Goal: Information Seeking & Learning: Learn about a topic

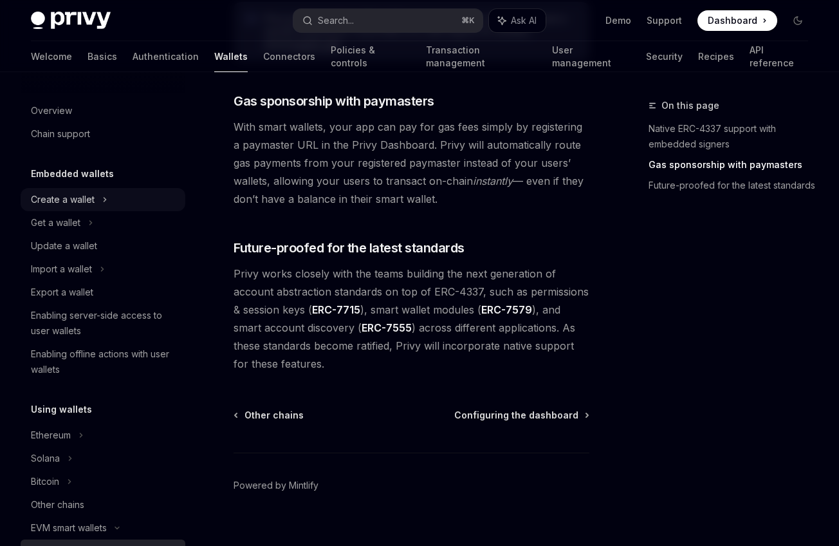
click at [151, 204] on div "Create a wallet" at bounding box center [103, 199] width 165 height 23
type textarea "*"
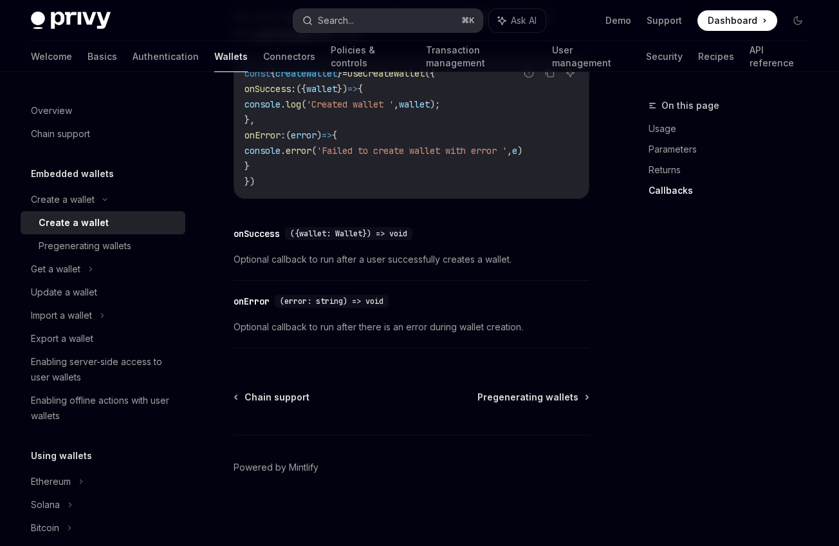
click at [428, 19] on button "Search... ⌘ K" at bounding box center [387, 20] width 189 height 23
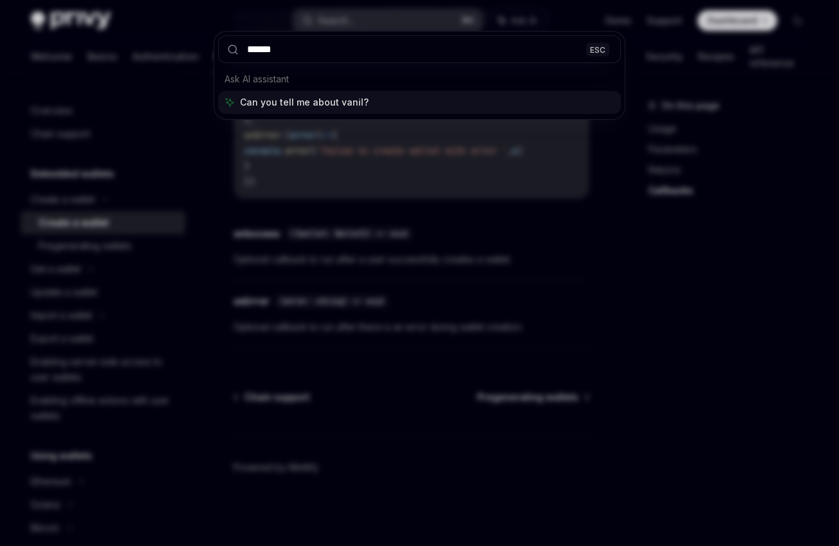
type input "*******"
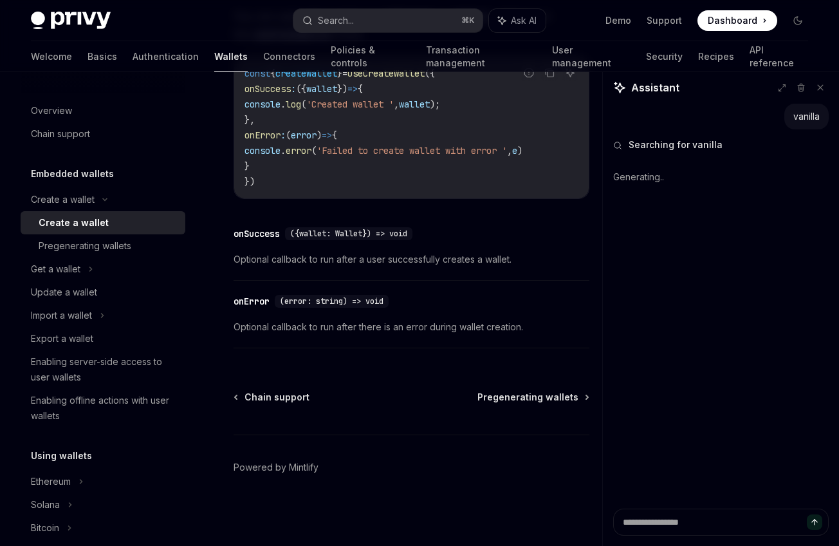
type textarea "*"
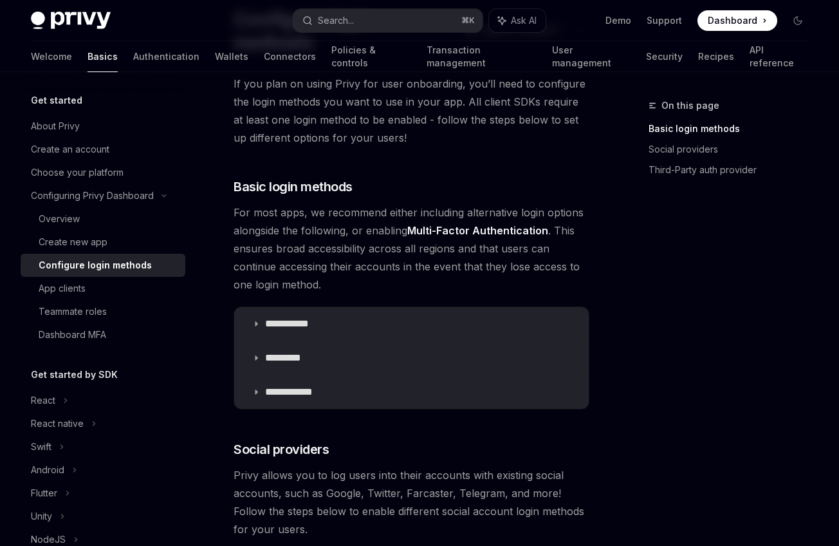
scroll to position [120, 0]
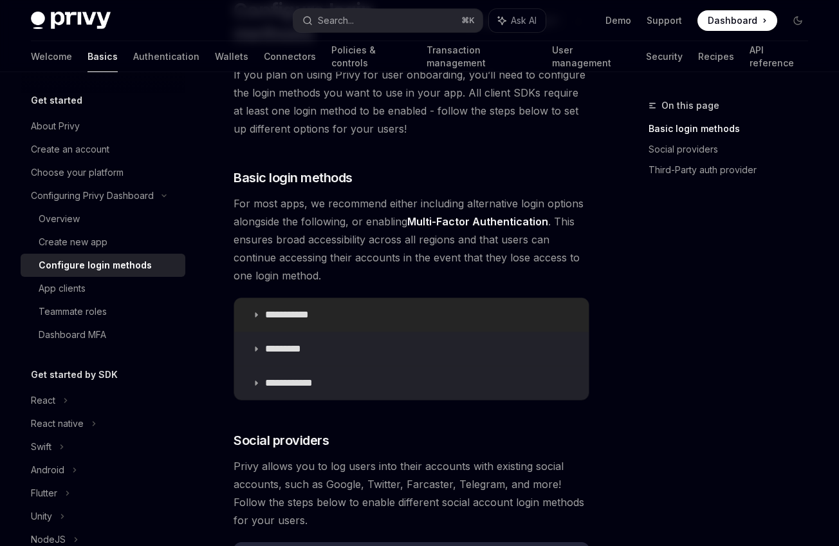
click at [277, 298] on summary "**********" at bounding box center [411, 314] width 354 height 33
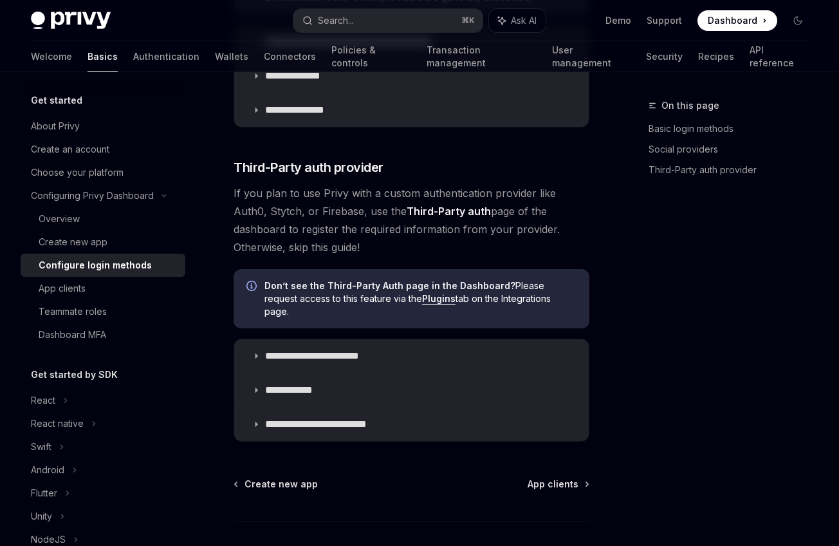
scroll to position [1101, 0]
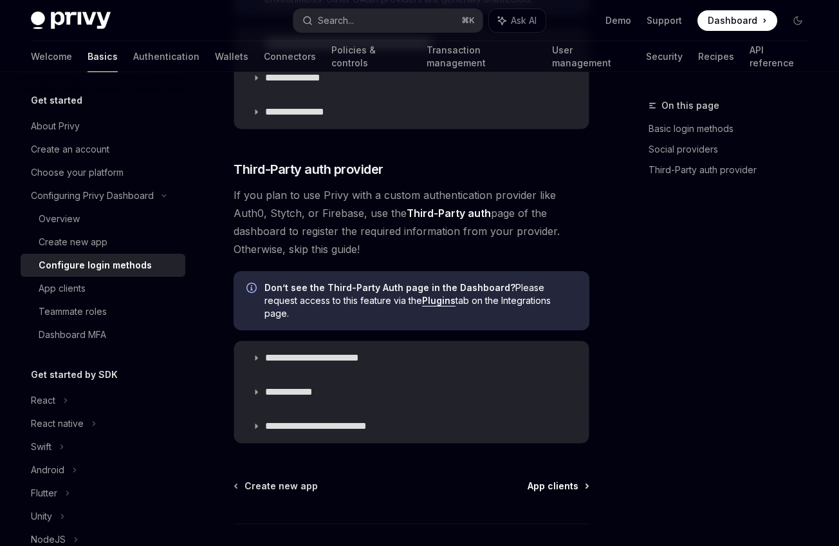
click at [563, 479] on span "App clients" at bounding box center [553, 485] width 51 height 13
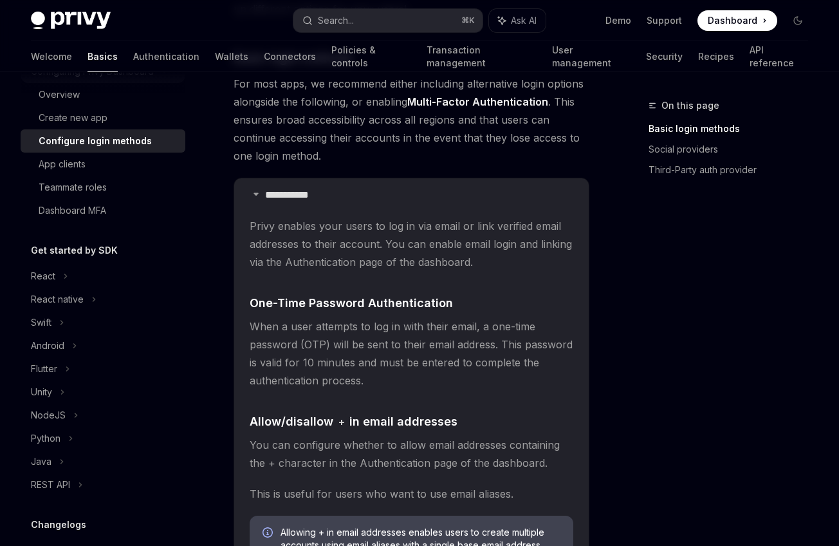
scroll to position [125, 0]
click at [94, 280] on div "React" at bounding box center [103, 275] width 165 height 23
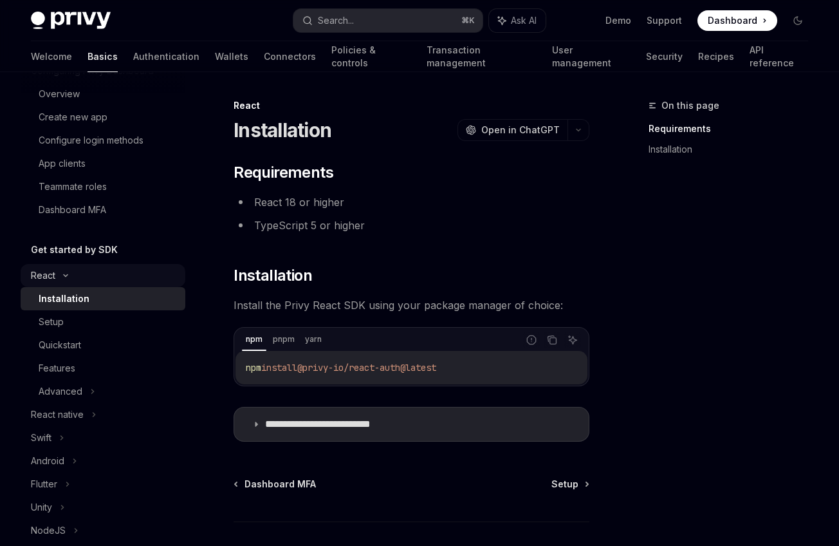
scroll to position [154, 0]
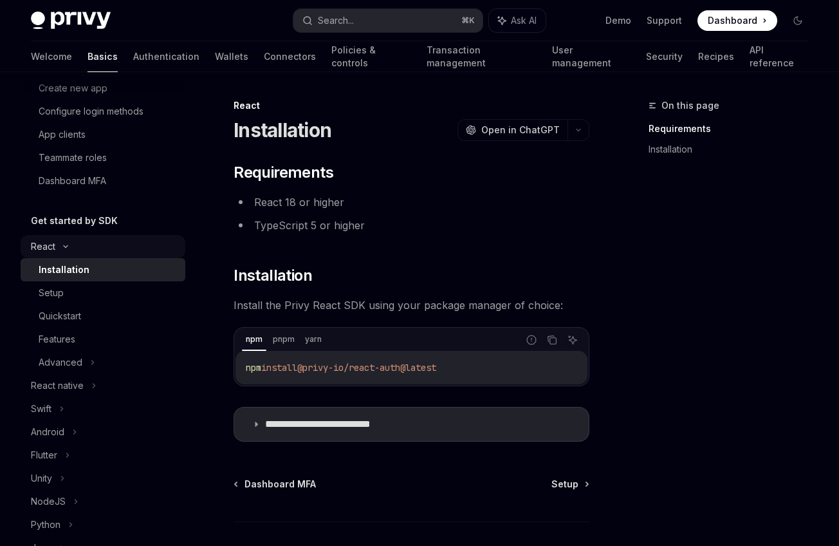
click at [111, 244] on div "React" at bounding box center [103, 246] width 165 height 23
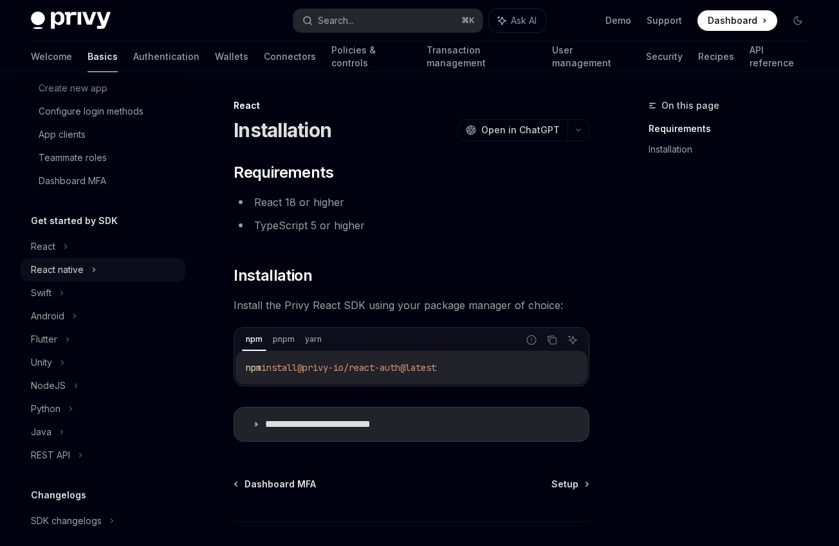
click at [89, 271] on div "React native" at bounding box center [103, 269] width 165 height 23
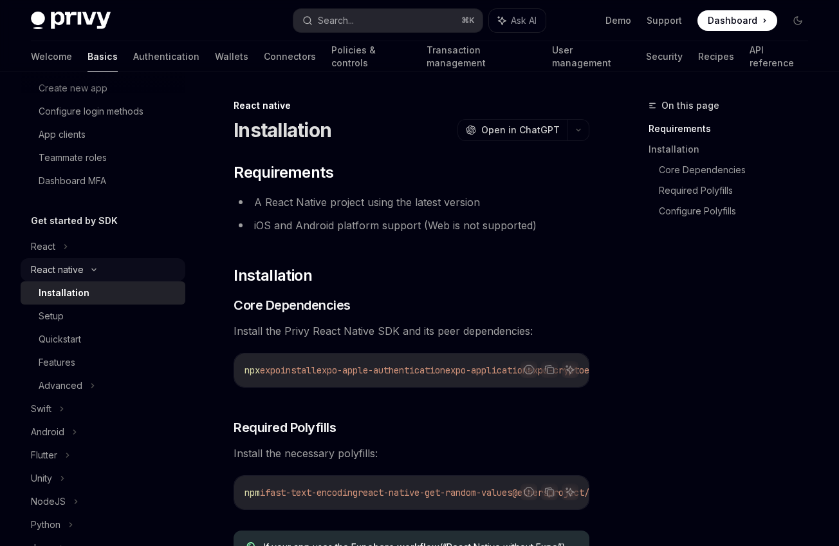
click at [89, 271] on icon at bounding box center [93, 269] width 15 height 5
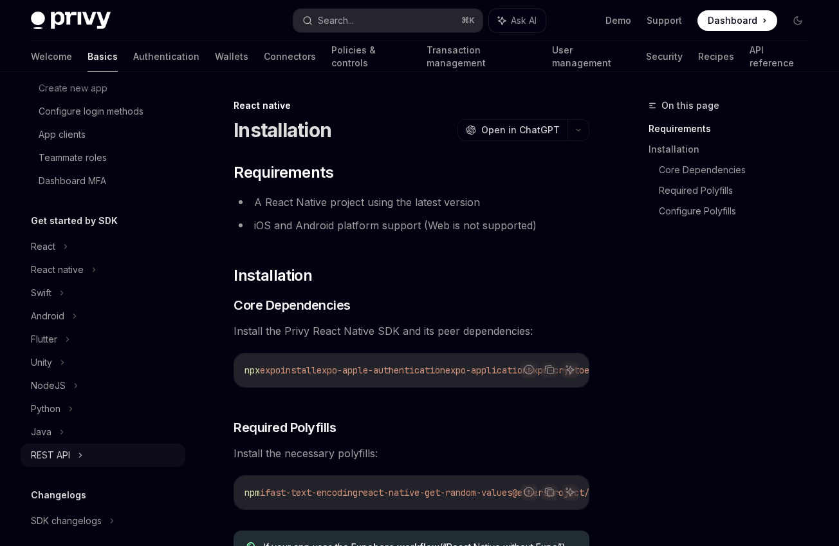
click at [69, 454] on div "REST API" at bounding box center [50, 454] width 39 height 15
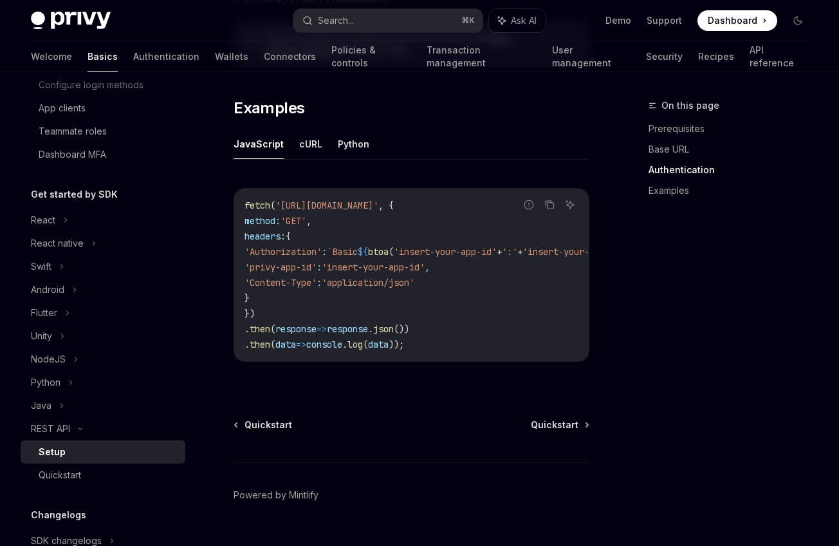
scroll to position [692, 0]
click at [555, 427] on span "Quickstart" at bounding box center [555, 423] width 48 height 13
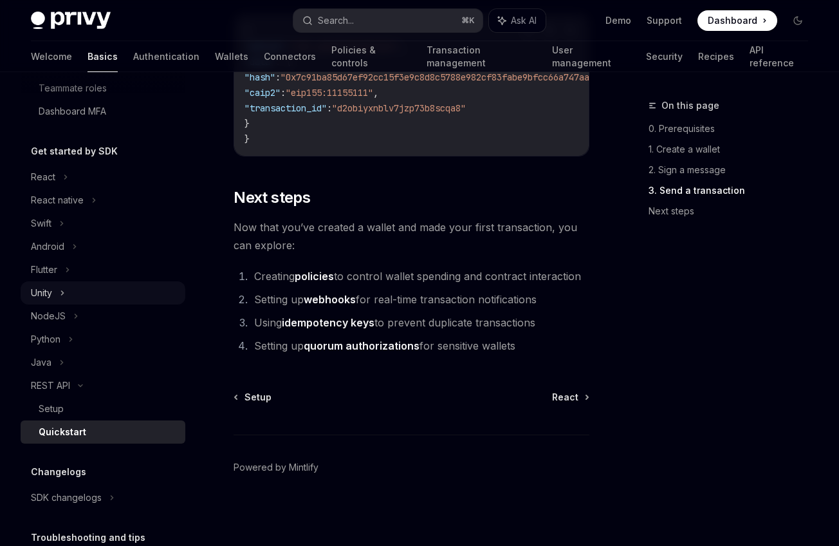
scroll to position [215, 0]
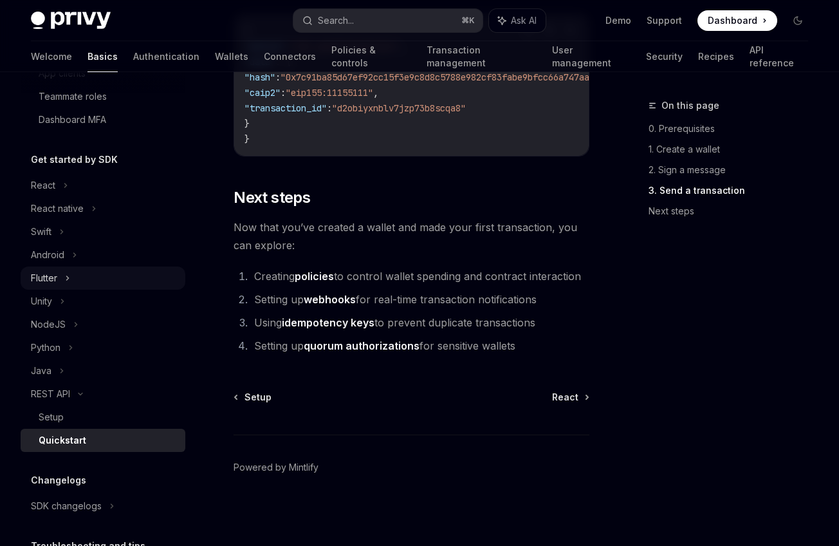
click at [55, 279] on div "Flutter" at bounding box center [44, 277] width 26 height 15
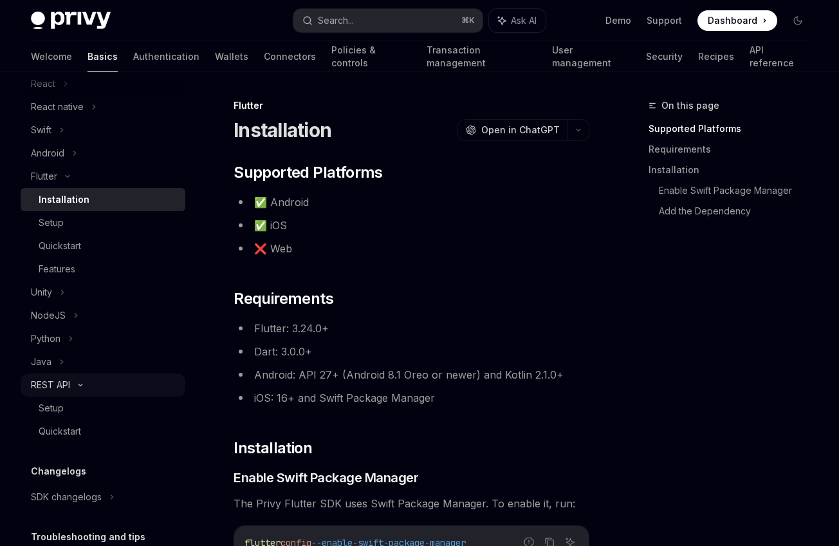
scroll to position [326, 0]
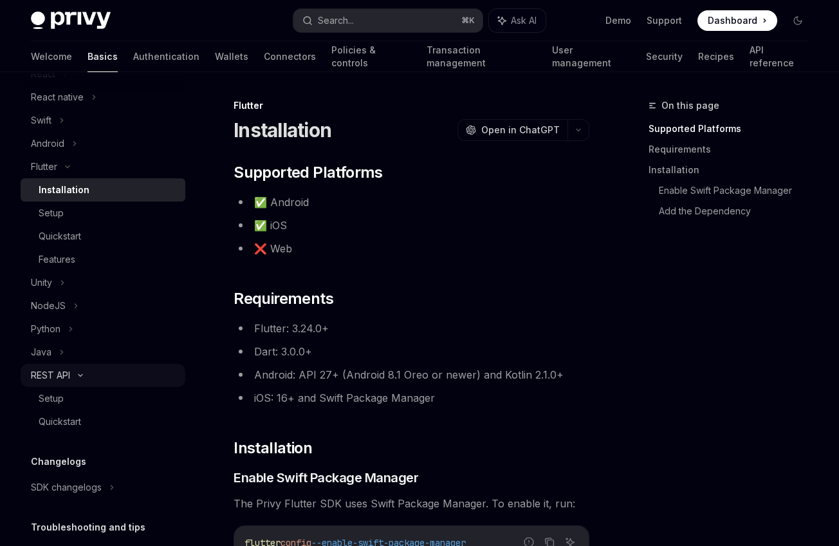
click at [106, 374] on div "REST API" at bounding box center [103, 374] width 165 height 23
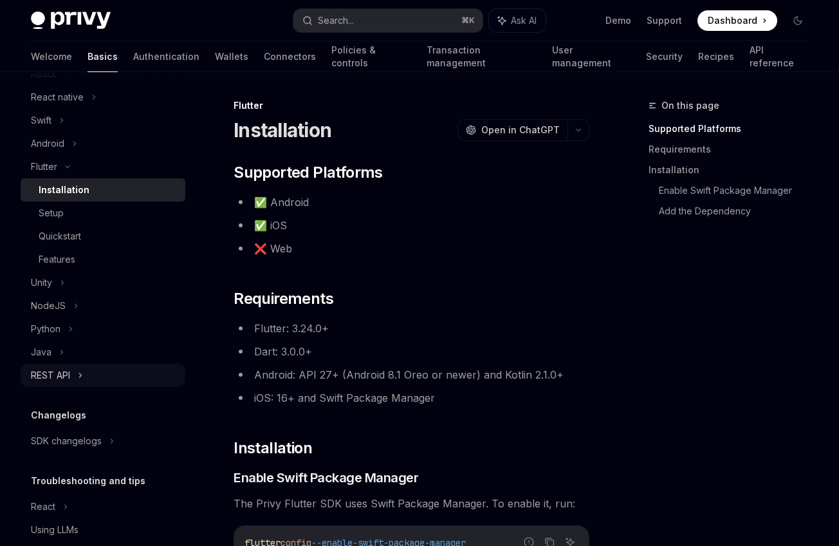
click at [106, 374] on div "REST API" at bounding box center [103, 374] width 165 height 23
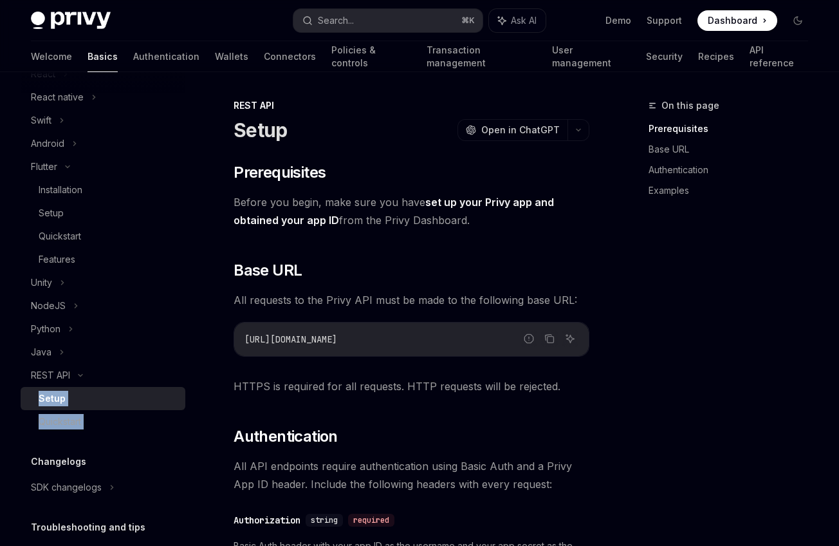
click at [106, 394] on div "Setup" at bounding box center [108, 398] width 139 height 15
click at [541, 125] on span "Open in ChatGPT" at bounding box center [520, 130] width 78 height 13
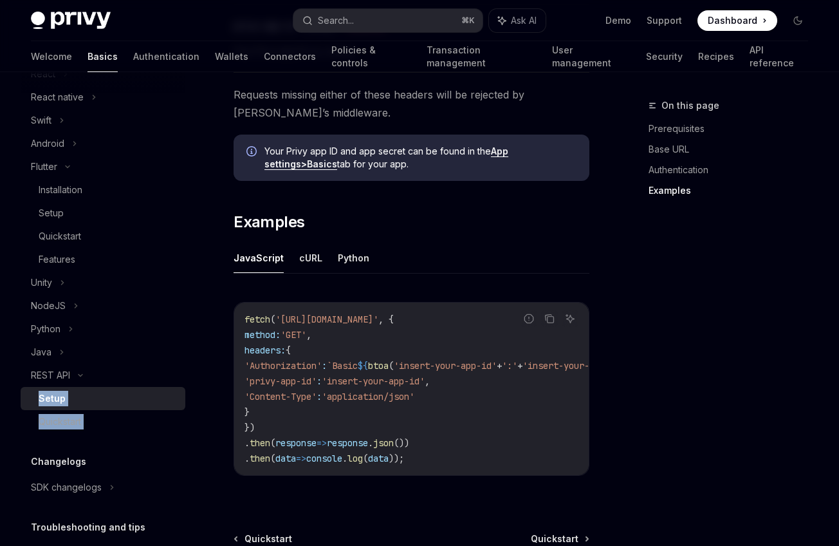
scroll to position [724, 0]
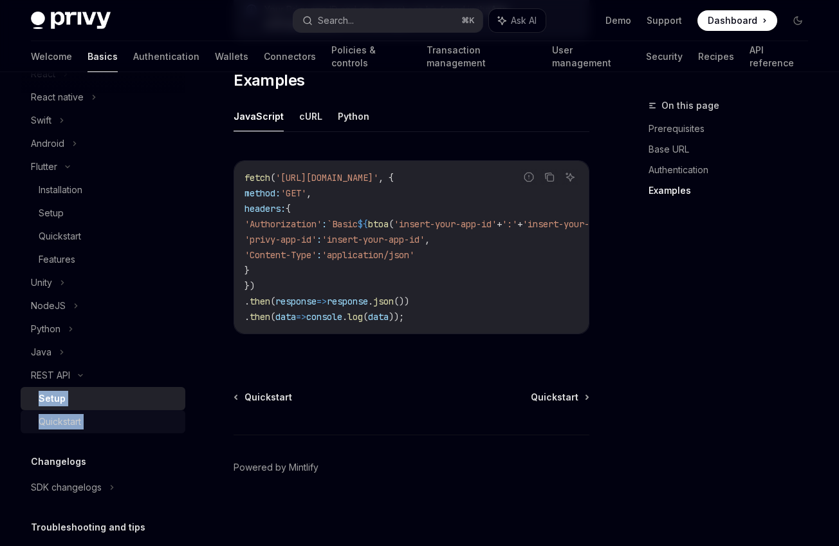
click at [106, 418] on div "Quickstart" at bounding box center [108, 421] width 139 height 15
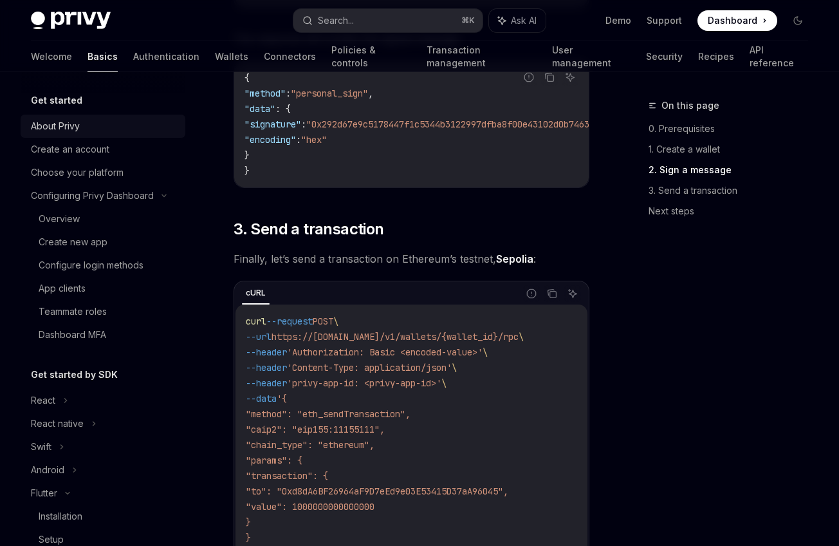
click at [66, 129] on div "About Privy" at bounding box center [55, 125] width 49 height 15
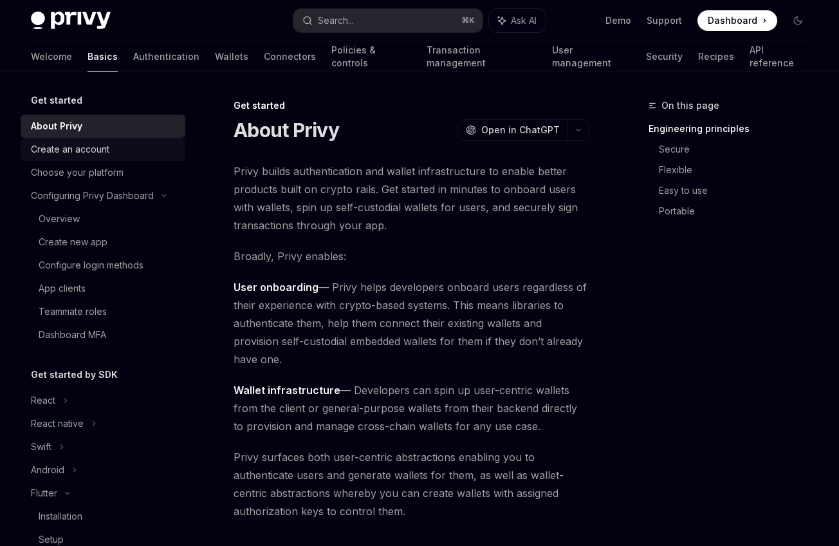
click at [73, 158] on link "Create an account" at bounding box center [103, 149] width 165 height 23
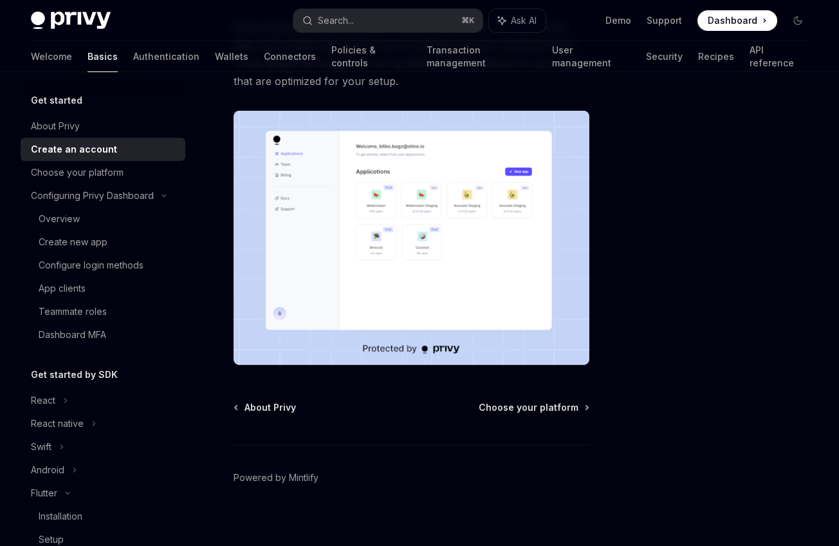
scroll to position [221, 0]
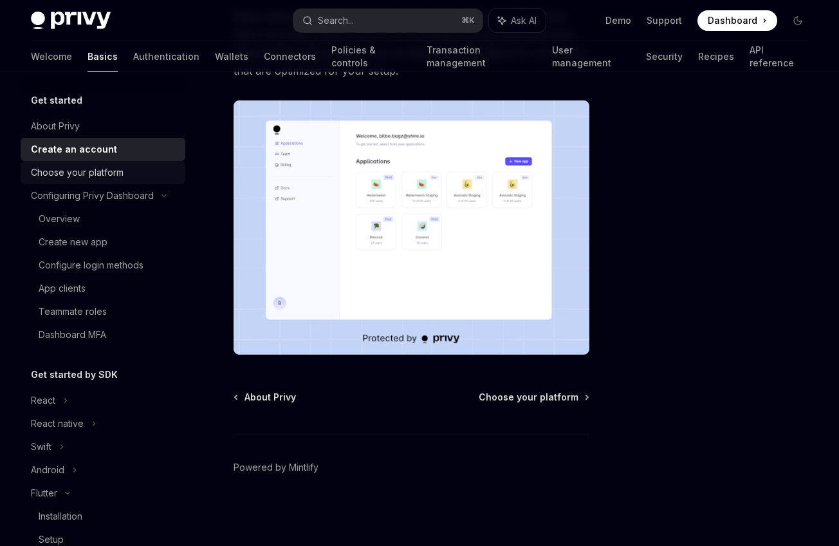
click at [114, 175] on div "Choose your platform" at bounding box center [77, 172] width 93 height 15
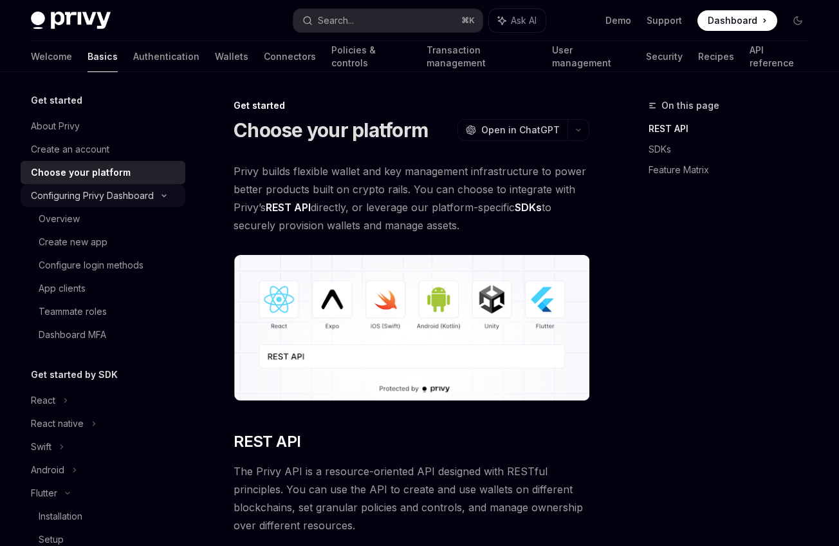
click at [116, 198] on div "Configuring Privy Dashboard" at bounding box center [92, 195] width 123 height 15
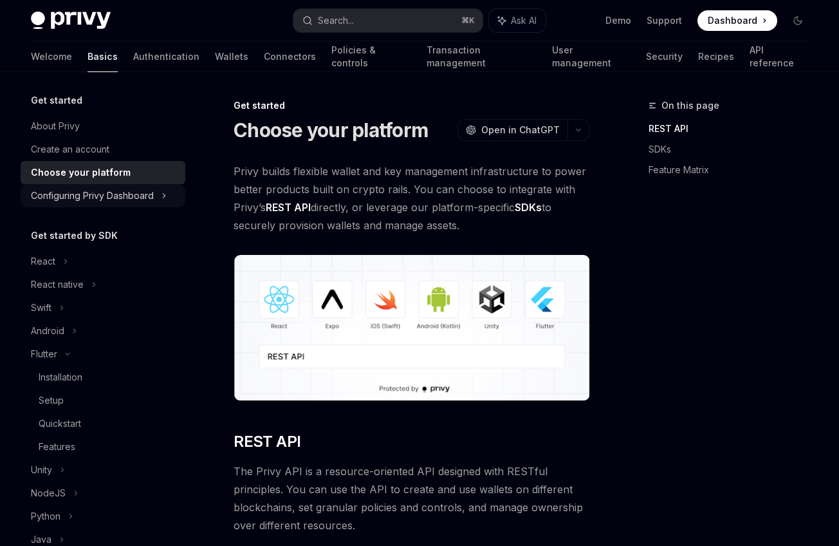
click at [116, 198] on div "Configuring Privy Dashboard" at bounding box center [92, 195] width 123 height 15
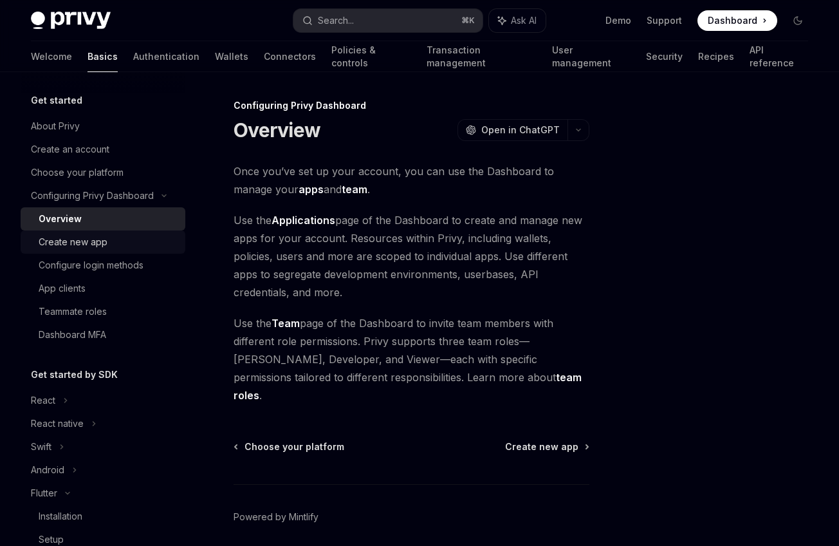
click at [105, 241] on div "Create new app" at bounding box center [73, 241] width 69 height 15
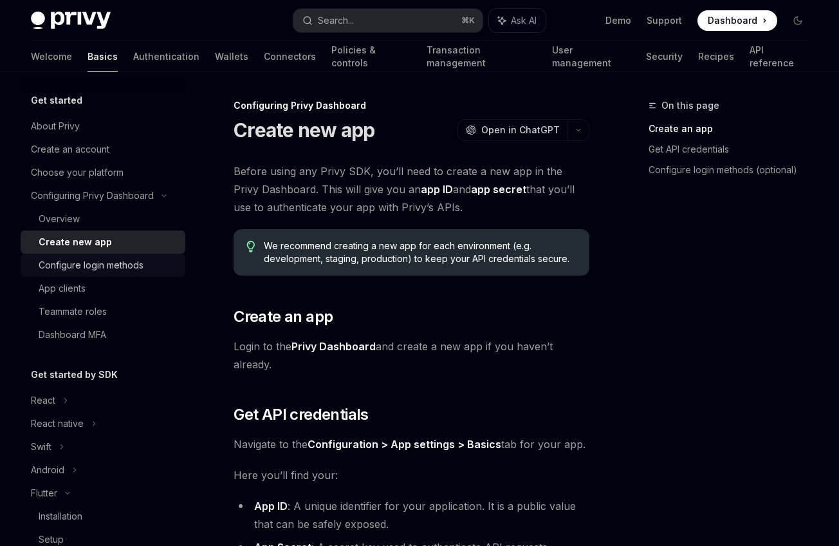
click at [104, 268] on div "Configure login methods" at bounding box center [91, 264] width 105 height 15
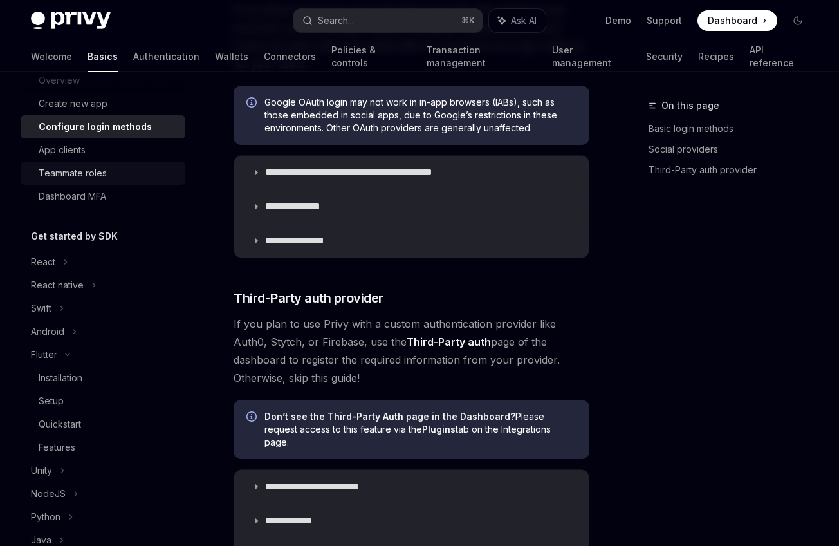
scroll to position [145, 0]
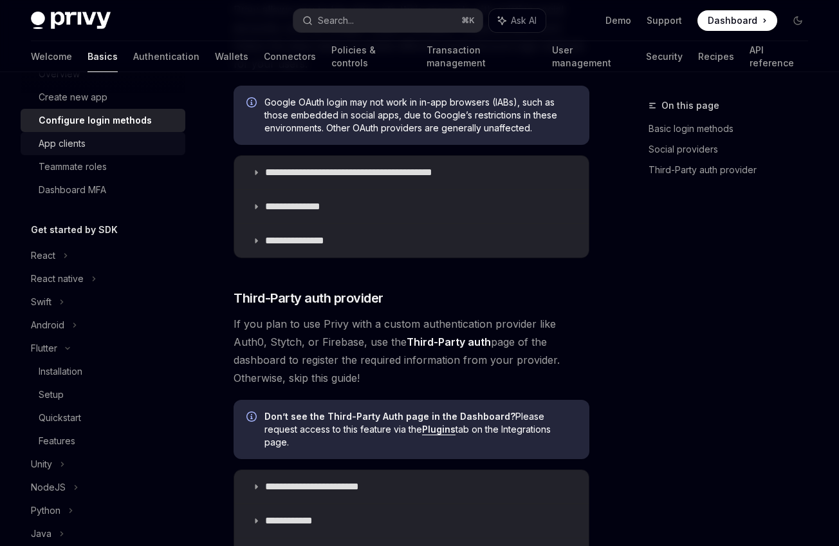
click at [99, 151] on div "App clients" at bounding box center [108, 143] width 139 height 15
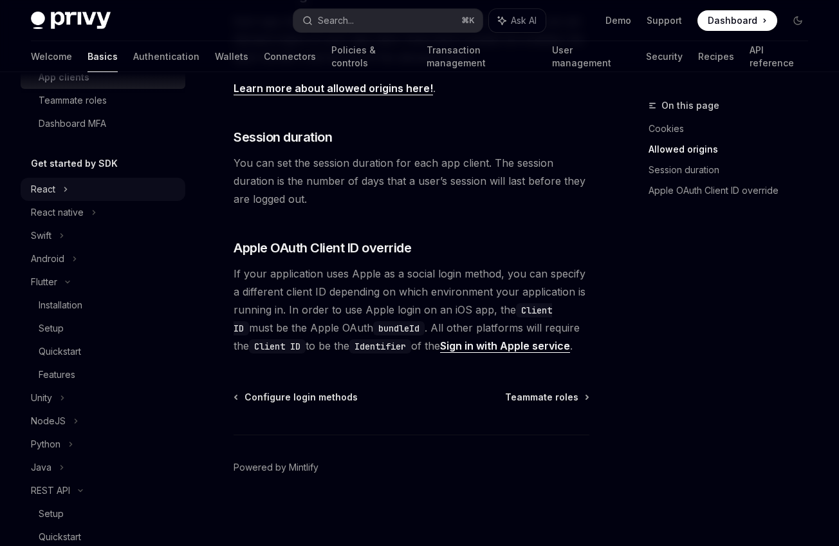
scroll to position [217, 0]
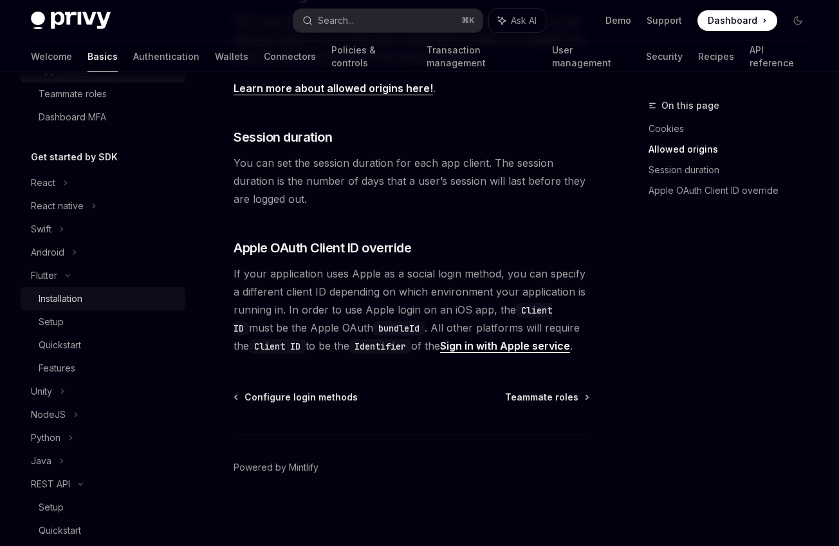
click at [69, 300] on div "Installation" at bounding box center [61, 298] width 44 height 15
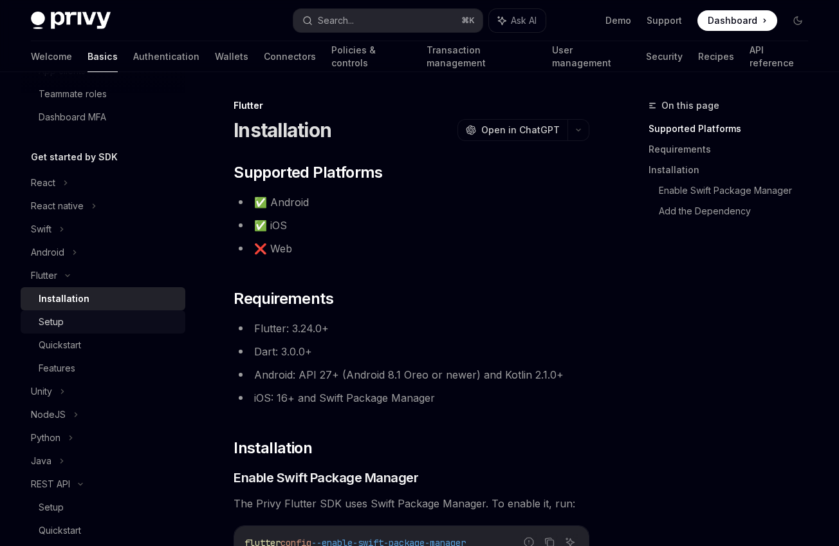
click at [69, 327] on div "Setup" at bounding box center [108, 321] width 139 height 15
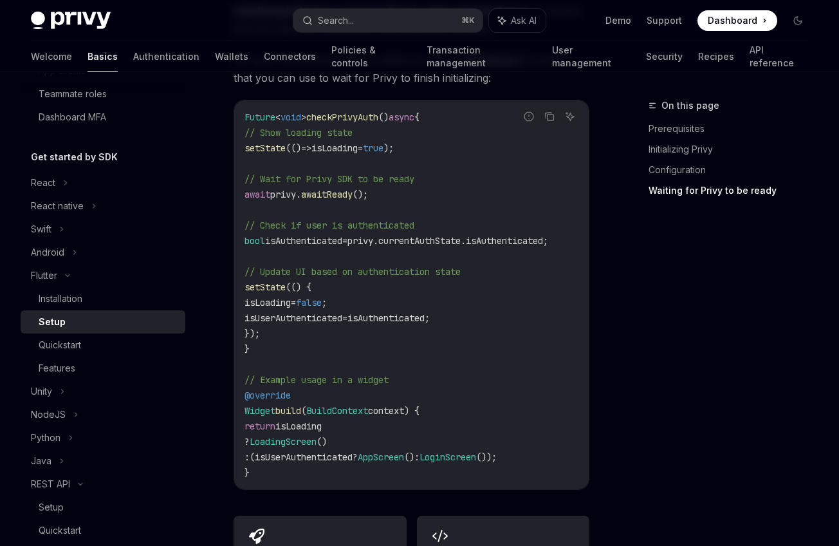
scroll to position [1286, 0]
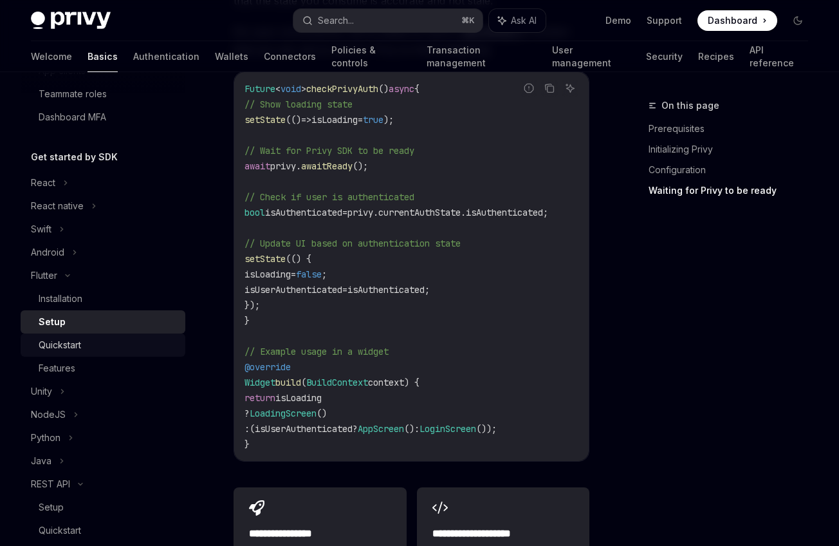
click at [101, 345] on div "Quickstart" at bounding box center [108, 344] width 139 height 15
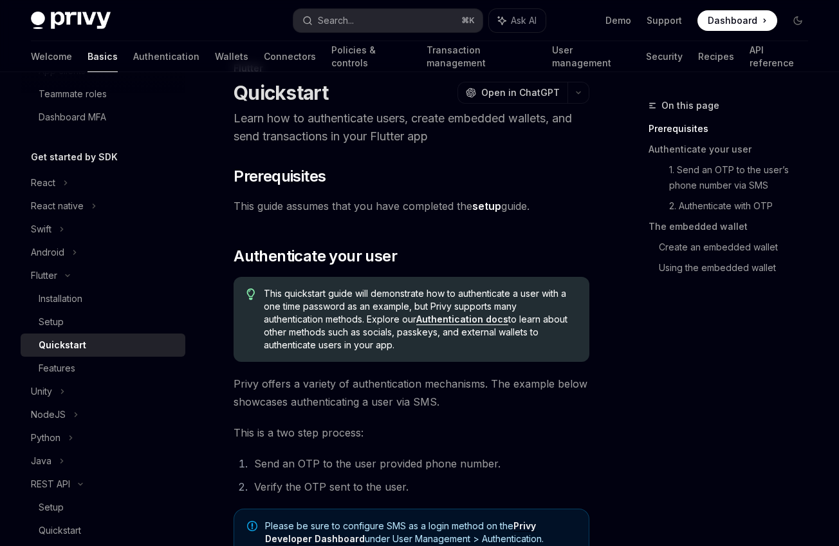
scroll to position [38, 0]
click at [443, 321] on link "Authentication docs" at bounding box center [462, 319] width 92 height 12
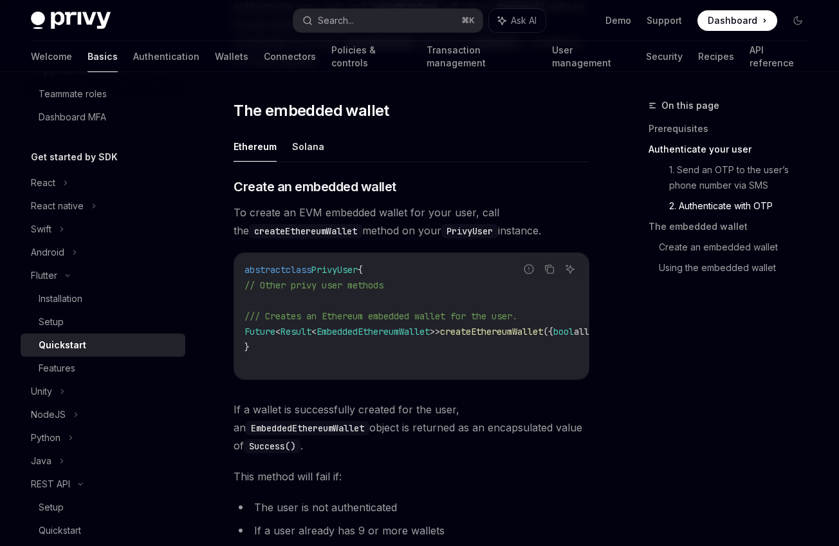
scroll to position [1393, 0]
click at [304, 156] on button "Solana" at bounding box center [308, 147] width 32 height 30
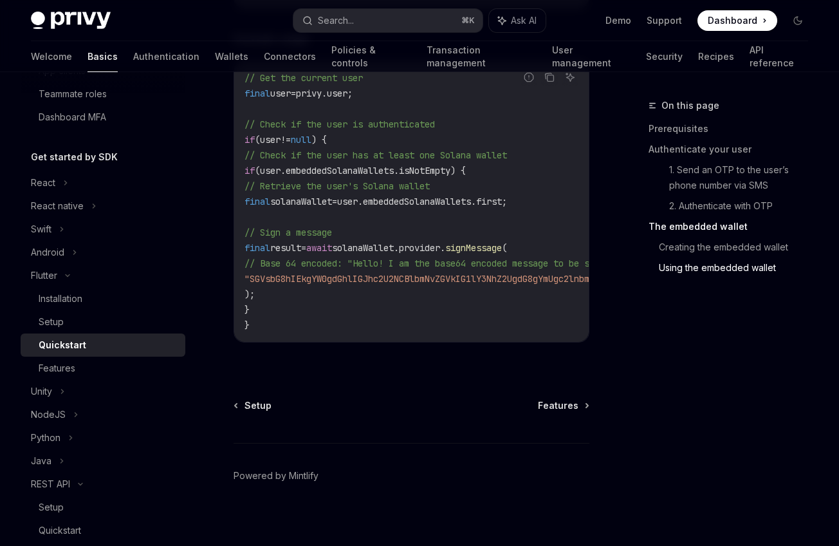
scroll to position [2270, 0]
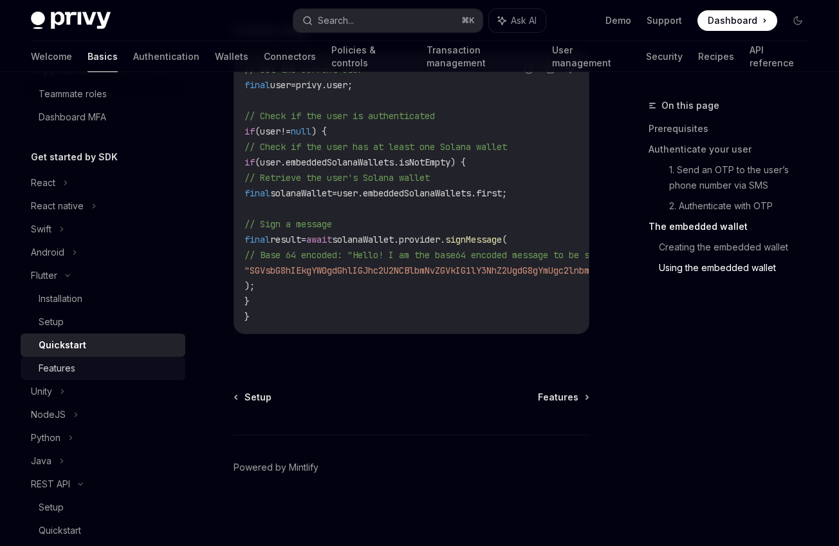
click at [80, 370] on div "Features" at bounding box center [108, 367] width 139 height 15
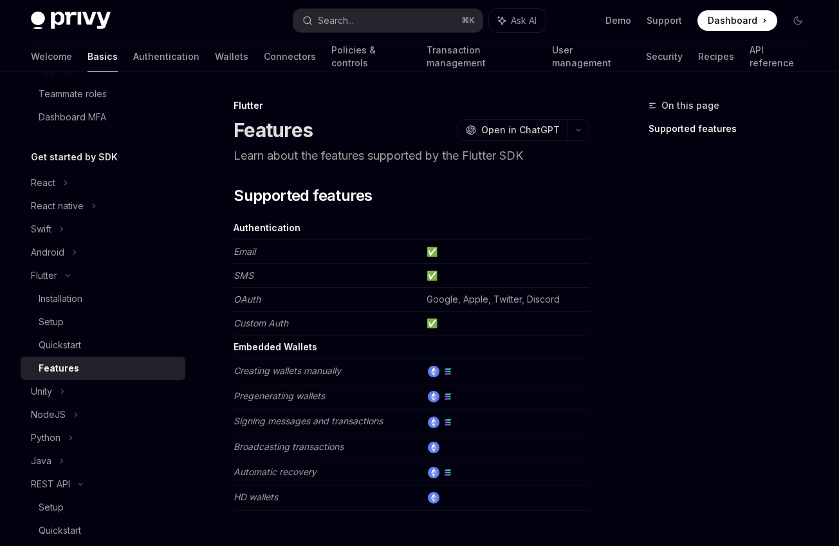
type textarea "*"
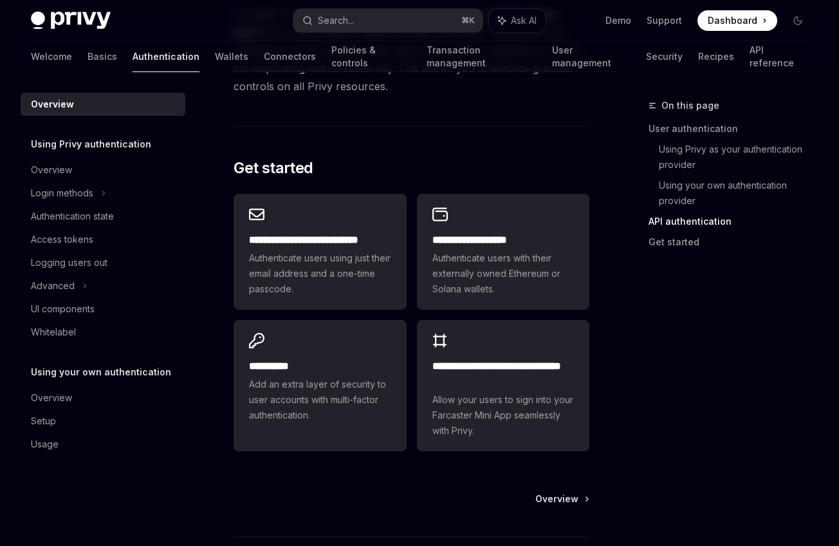
scroll to position [1134, 0]
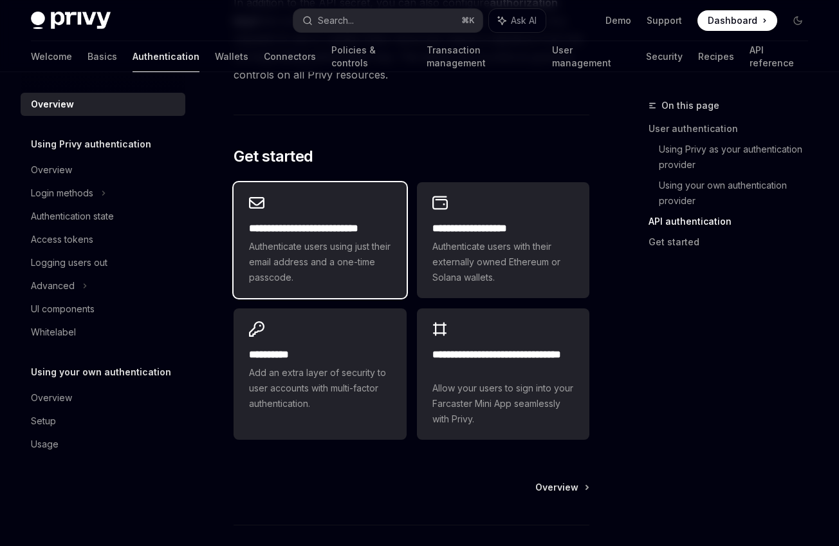
click at [304, 239] on span "Authenticate users using just their email address and a one-time passcode." at bounding box center [320, 262] width 142 height 46
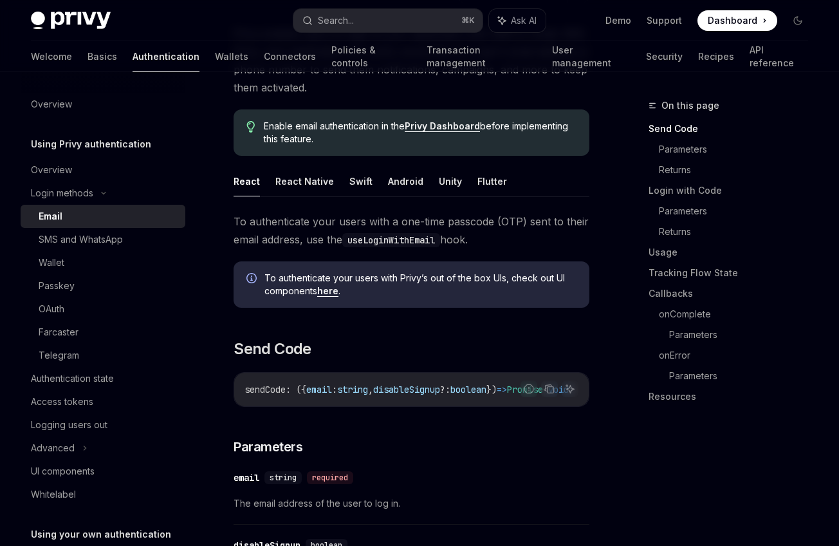
scroll to position [118, 0]
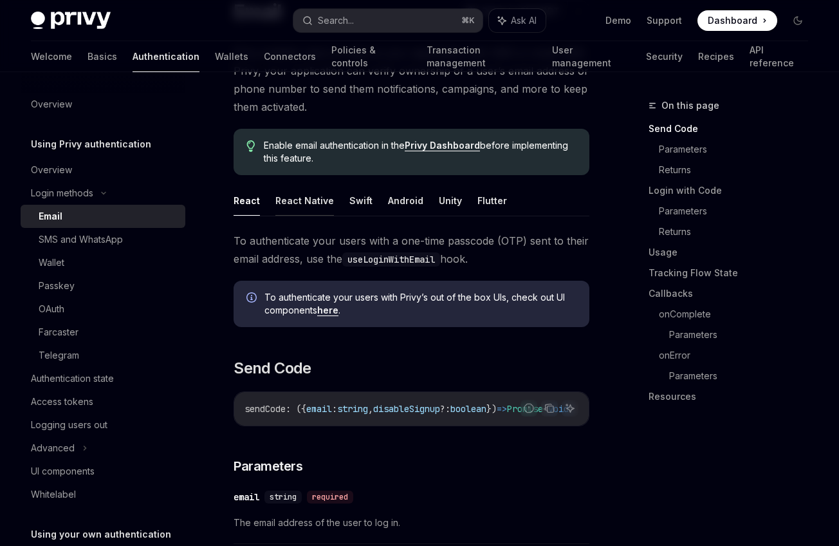
click at [309, 198] on button "React Native" at bounding box center [304, 200] width 59 height 30
click at [243, 202] on button "React" at bounding box center [247, 200] width 26 height 30
click at [299, 205] on button "React Native" at bounding box center [304, 200] width 59 height 30
click at [358, 205] on button "Swift" at bounding box center [360, 200] width 23 height 30
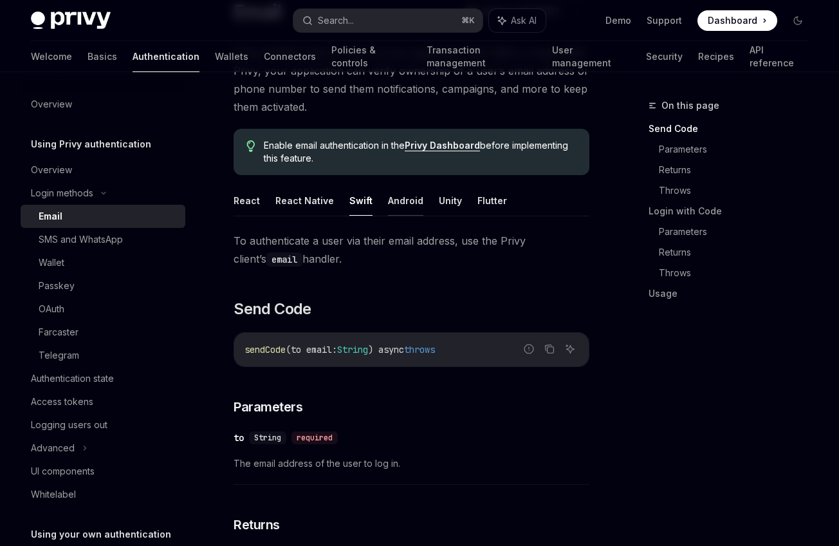
click at [388, 205] on button "Android" at bounding box center [405, 200] width 35 height 30
click at [439, 204] on button "Unity" at bounding box center [450, 200] width 23 height 30
click at [482, 204] on button "Flutter" at bounding box center [492, 200] width 30 height 30
click at [309, 206] on button "React Native" at bounding box center [304, 200] width 59 height 30
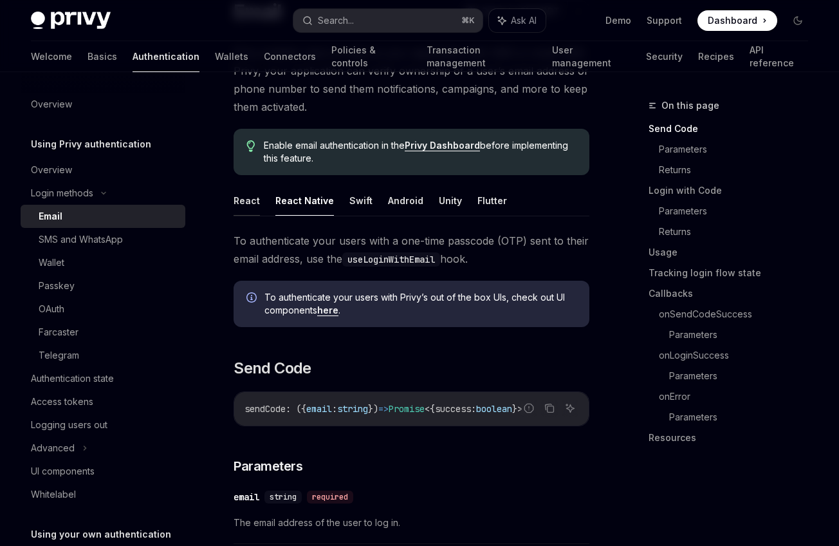
click at [241, 203] on button "React" at bounding box center [247, 200] width 26 height 30
click at [271, 203] on ul "React React Native Swift Android Unity Flutter" at bounding box center [412, 200] width 356 height 31
click at [250, 201] on button "React" at bounding box center [247, 200] width 26 height 30
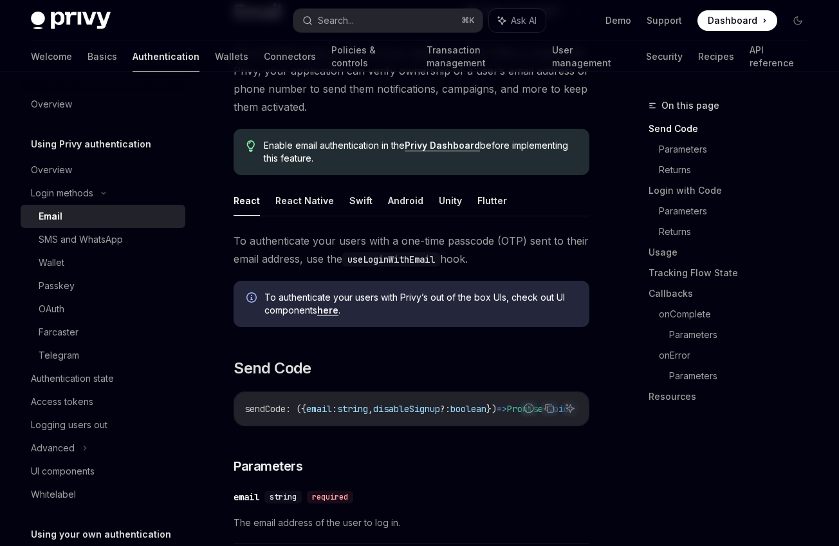
type textarea "*"
click at [334, 313] on link "here" at bounding box center [327, 310] width 21 height 12
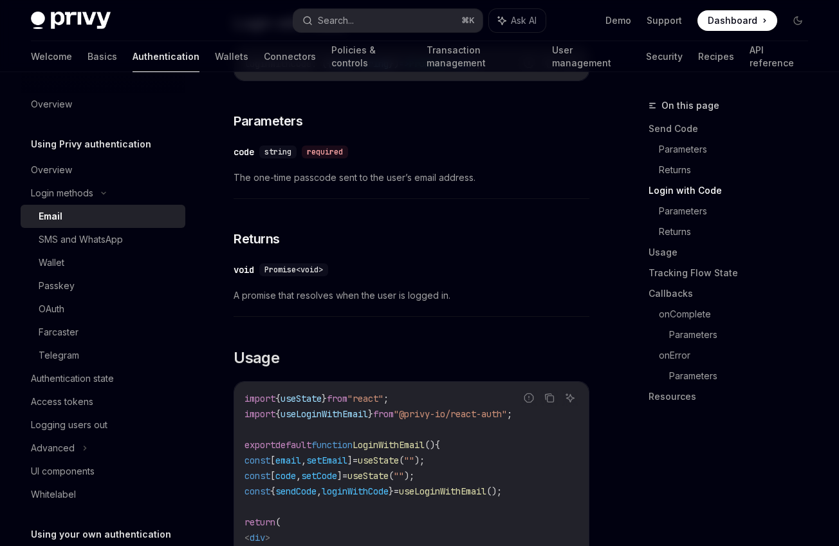
scroll to position [788, 0]
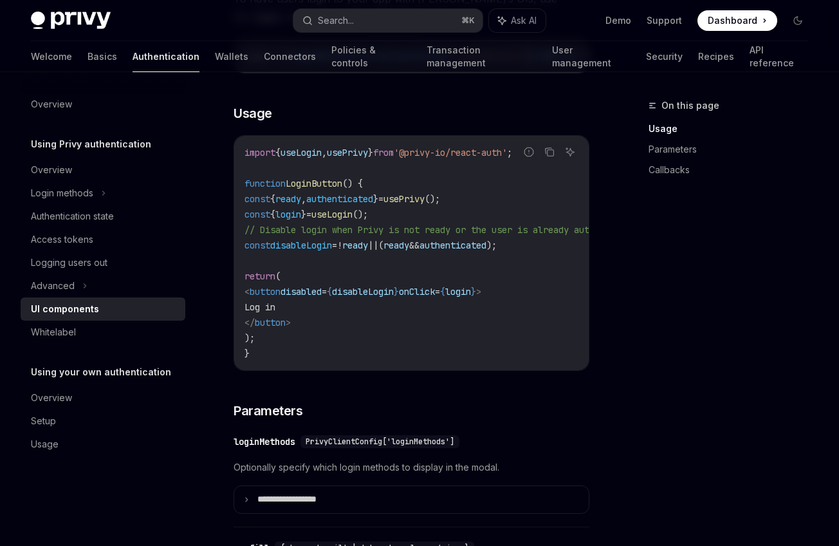
scroll to position [823, 0]
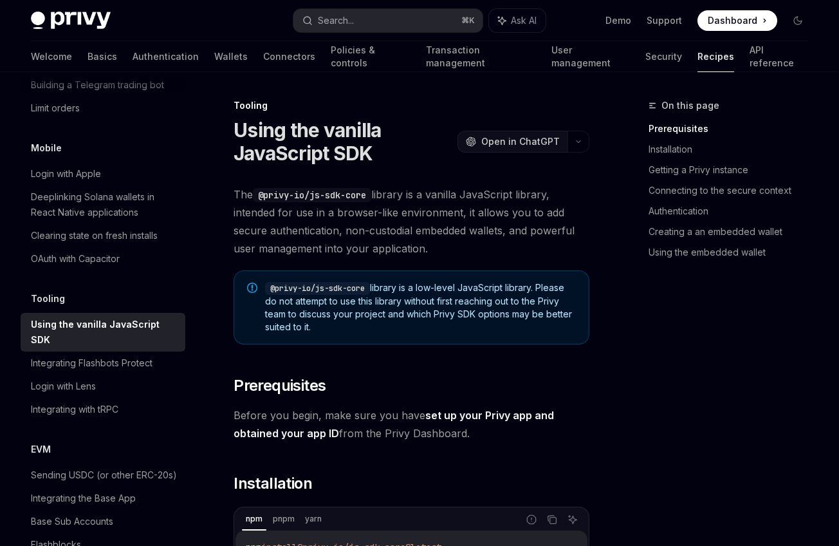
click at [521, 143] on span "Open in ChatGPT" at bounding box center [520, 141] width 78 height 13
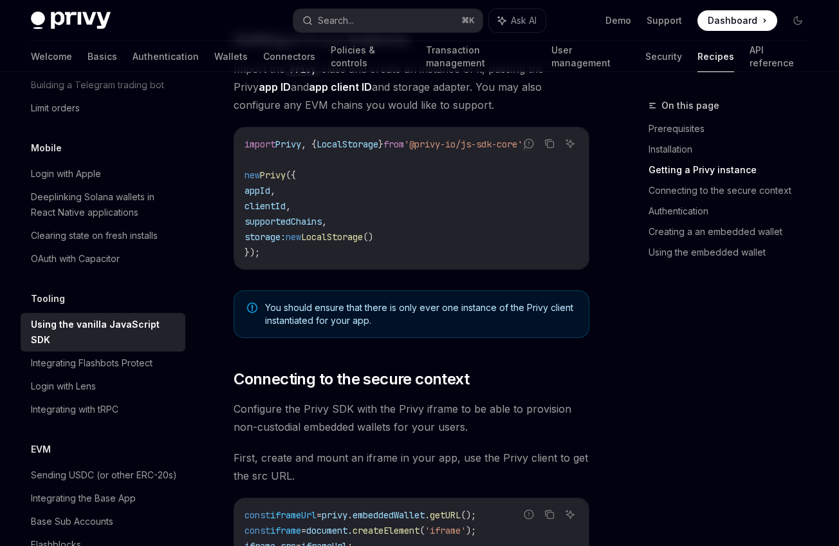
scroll to position [568, 0]
click at [499, 306] on span "You should ensure that there is only ever one instance of the Privy client inst…" at bounding box center [420, 313] width 311 height 26
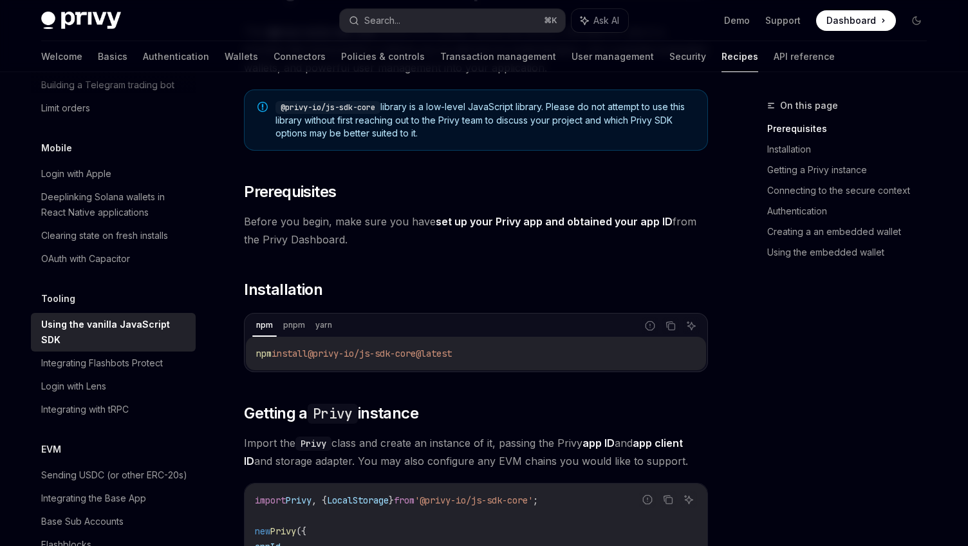
scroll to position [0, 0]
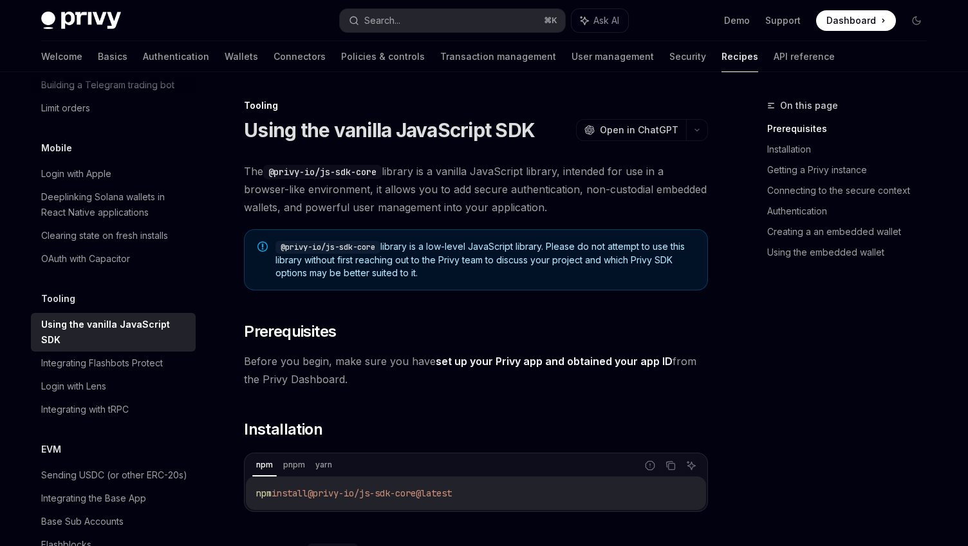
click at [422, 277] on span "@privy-io/js-sdk-core library is a low-level JavaScript library. Please do not …" at bounding box center [484, 259] width 419 height 39
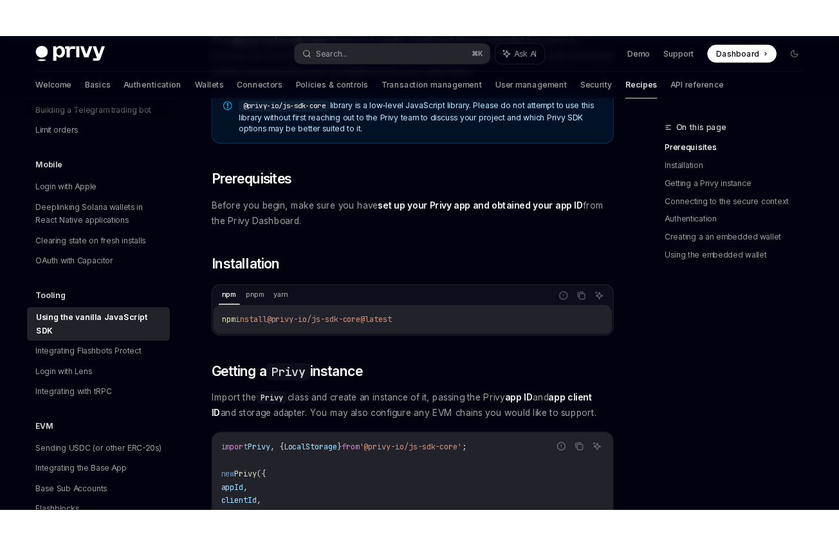
scroll to position [169, 0]
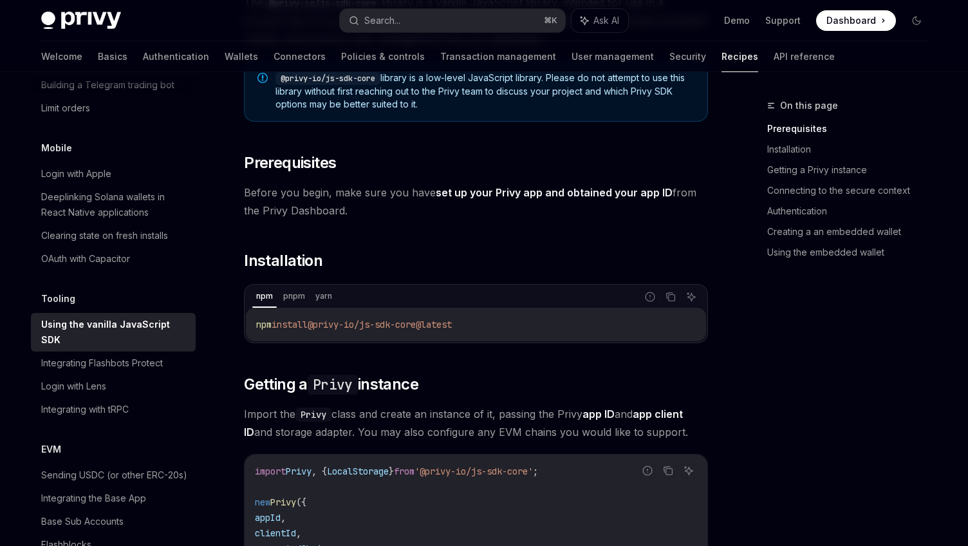
drag, startPoint x: 492, startPoint y: 320, endPoint x: 321, endPoint y: 326, distance: 170.6
click at [321, 326] on code "npm install @privy-io/js-sdk-core@latest" at bounding box center [475, 324] width 439 height 15
copy span "@privy-io/js-sdk-core@latest"
type textarea "*"
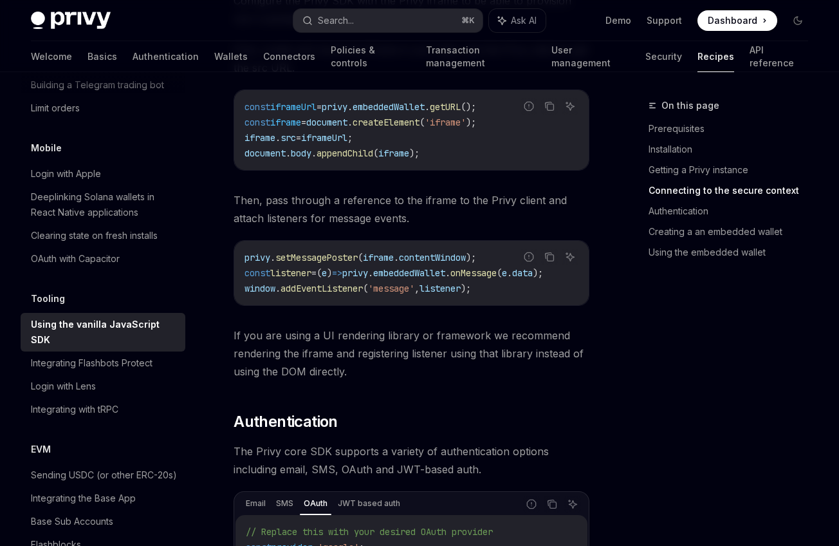
scroll to position [855, 0]
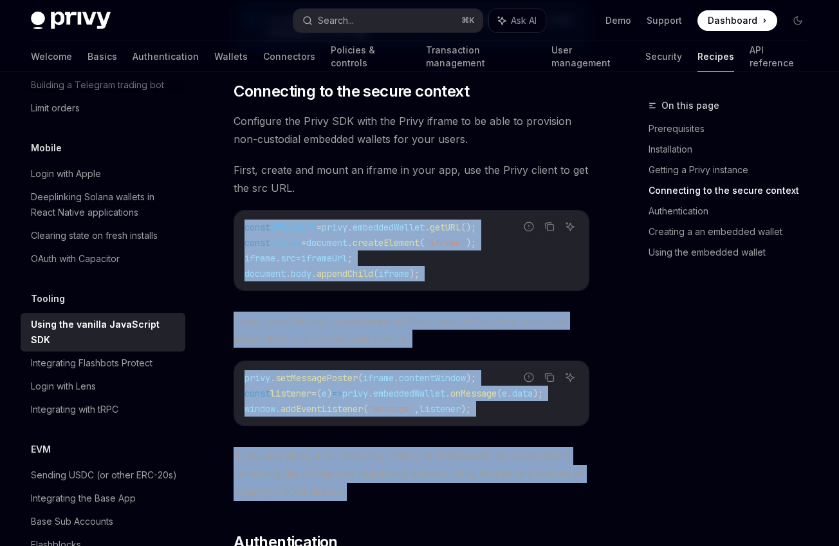
drag, startPoint x: 379, startPoint y: 502, endPoint x: 320, endPoint y: 196, distance: 311.8
click at [320, 196] on div "The @privy-io/js-sdk-core library is a vanilla JavaScript library, intended for…" at bounding box center [412, 453] width 356 height 2247
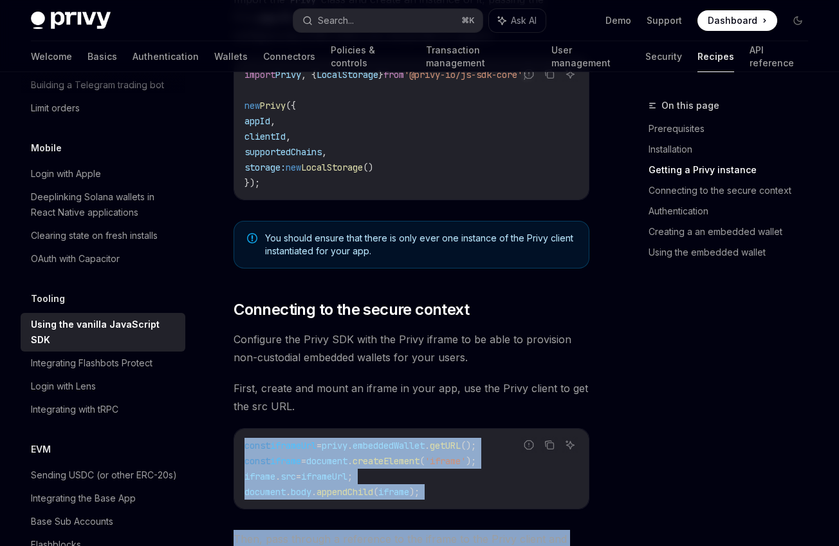
scroll to position [658, 0]
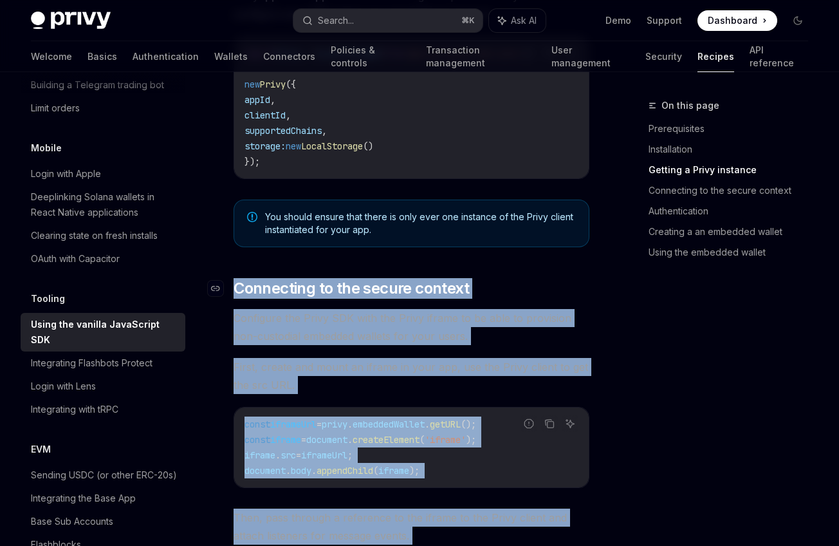
click at [234, 288] on span "Connecting to the secure context" at bounding box center [351, 288] width 235 height 21
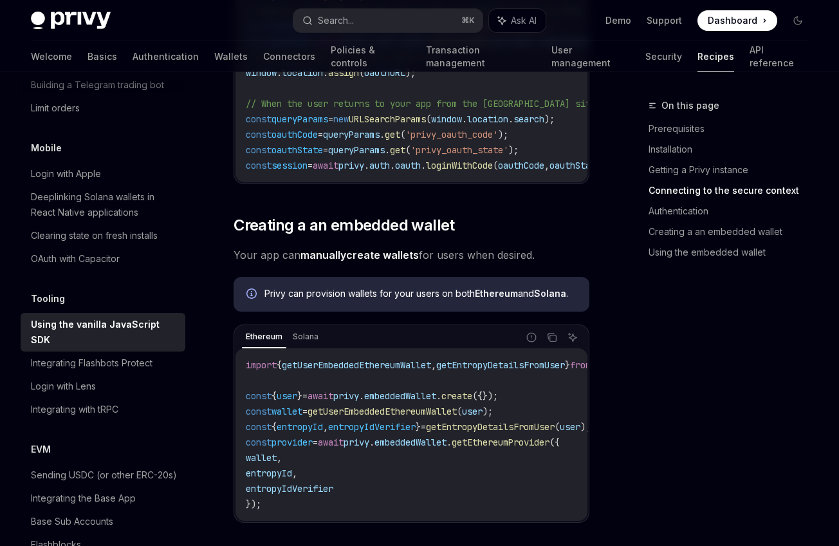
scroll to position [1565, 0]
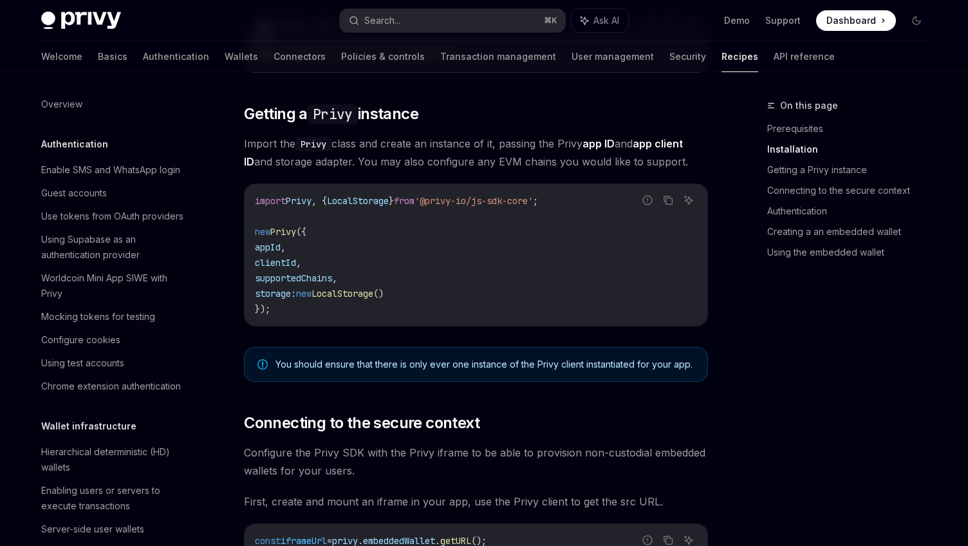
scroll to position [1482, 0]
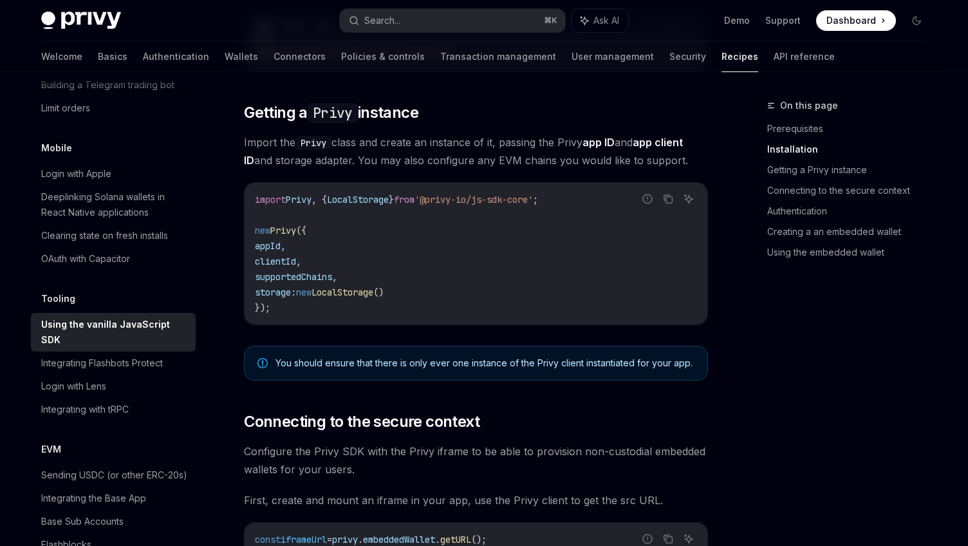
click at [318, 280] on span "supportedChains" at bounding box center [293, 277] width 77 height 12
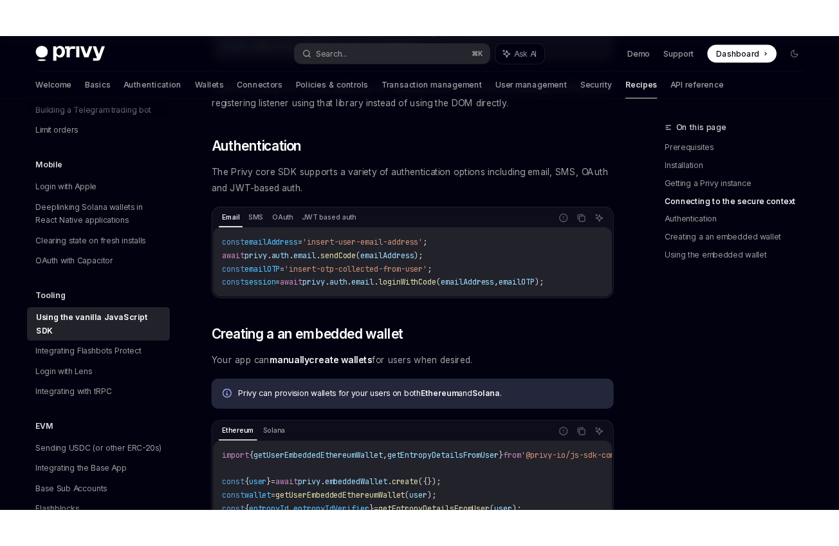
scroll to position [1141, 0]
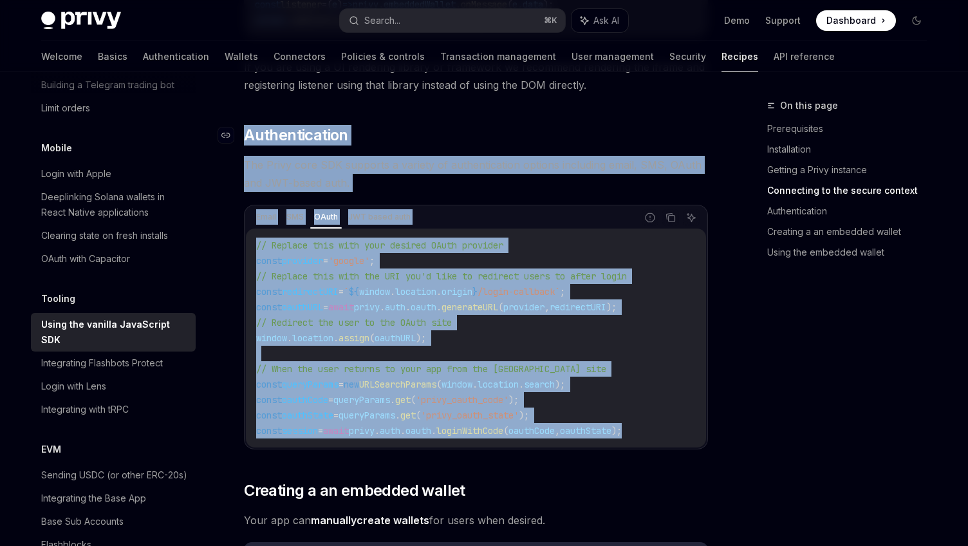
drag, startPoint x: 670, startPoint y: 430, endPoint x: 243, endPoint y: 134, distance: 520.2
click at [244, 134] on div "The @privy-io/js-sdk-core library is a vanilla JavaScript library, intended for…" at bounding box center [476, 95] width 464 height 2149
copy div "​ Authentication The Privy core SDK supports a variety of authentication option…"
type textarea "*"
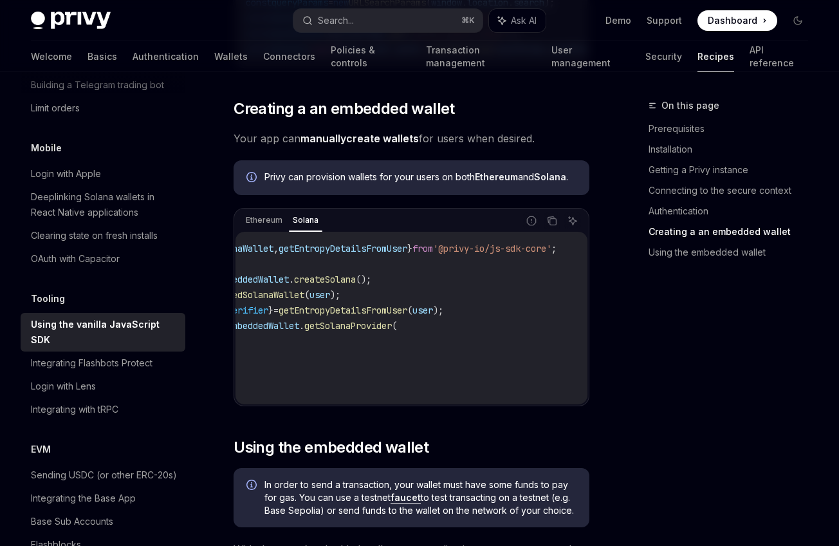
scroll to position [0, 0]
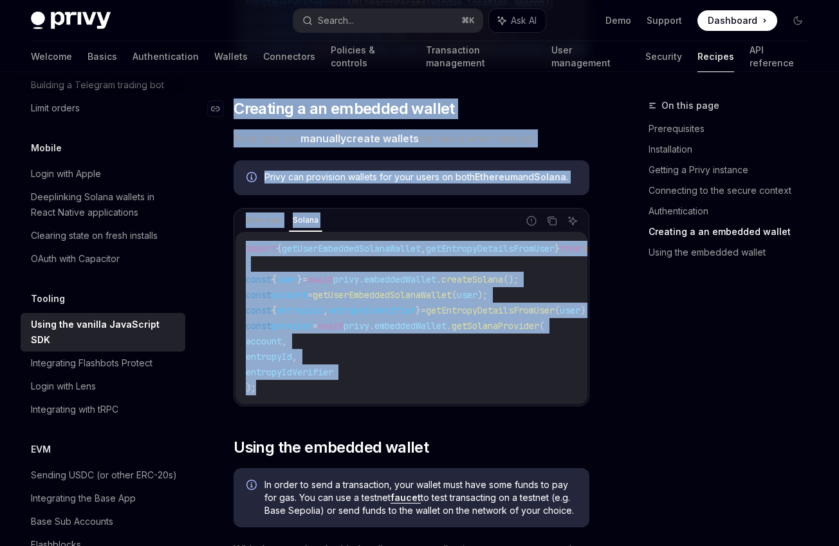
drag, startPoint x: 277, startPoint y: 394, endPoint x: 230, endPoint y: 122, distance: 276.8
copy div "​ Creating a an embedded wallet Your app can manually create wallets for users …"
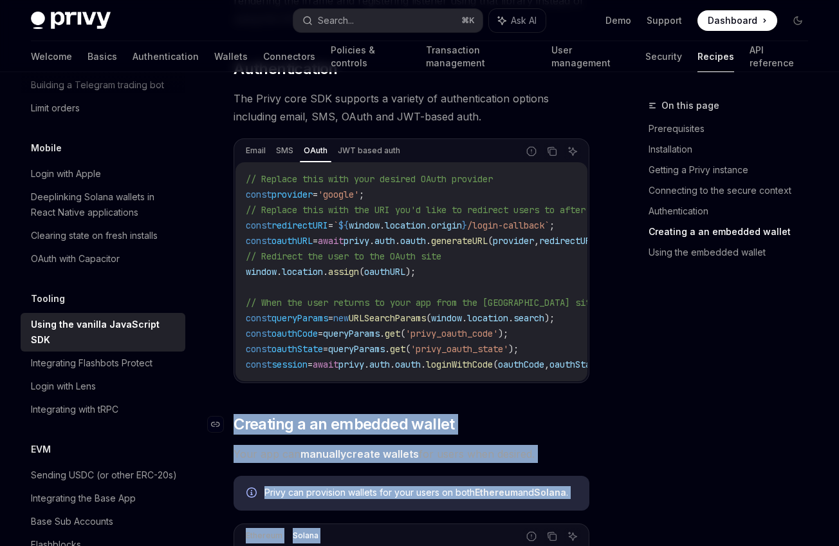
scroll to position [1310, 0]
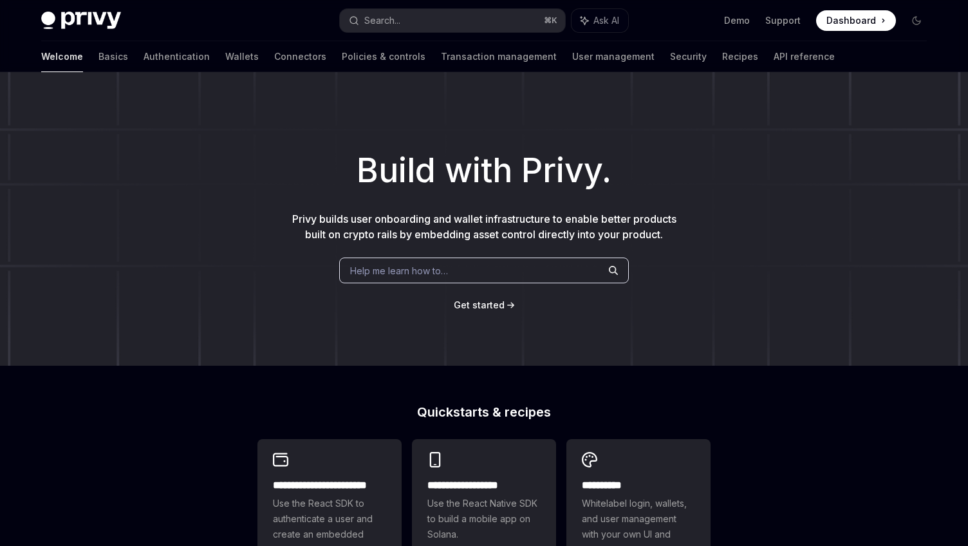
type textarea "*"
